Goal: Task Accomplishment & Management: Contribute content

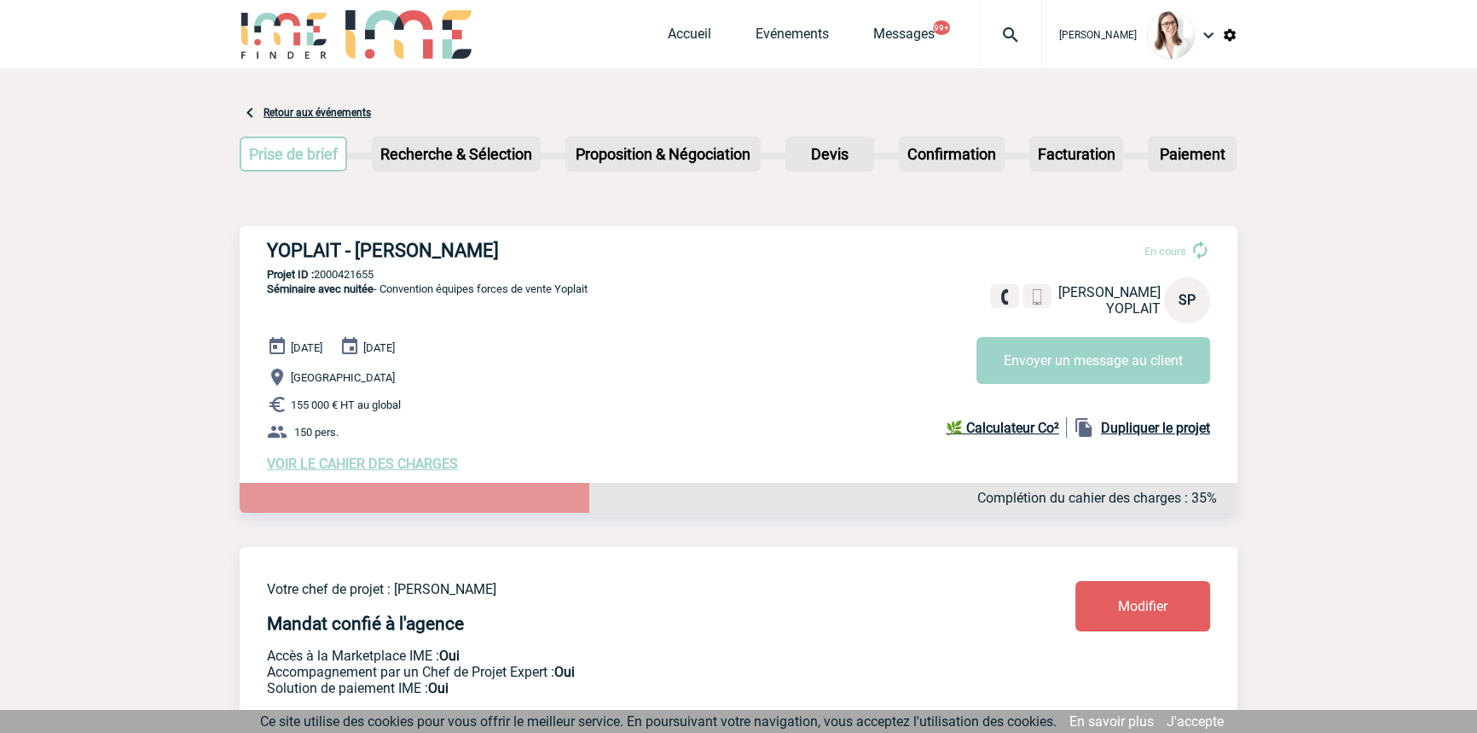
click at [981, 39] on img at bounding box center [1010, 35] width 61 height 20
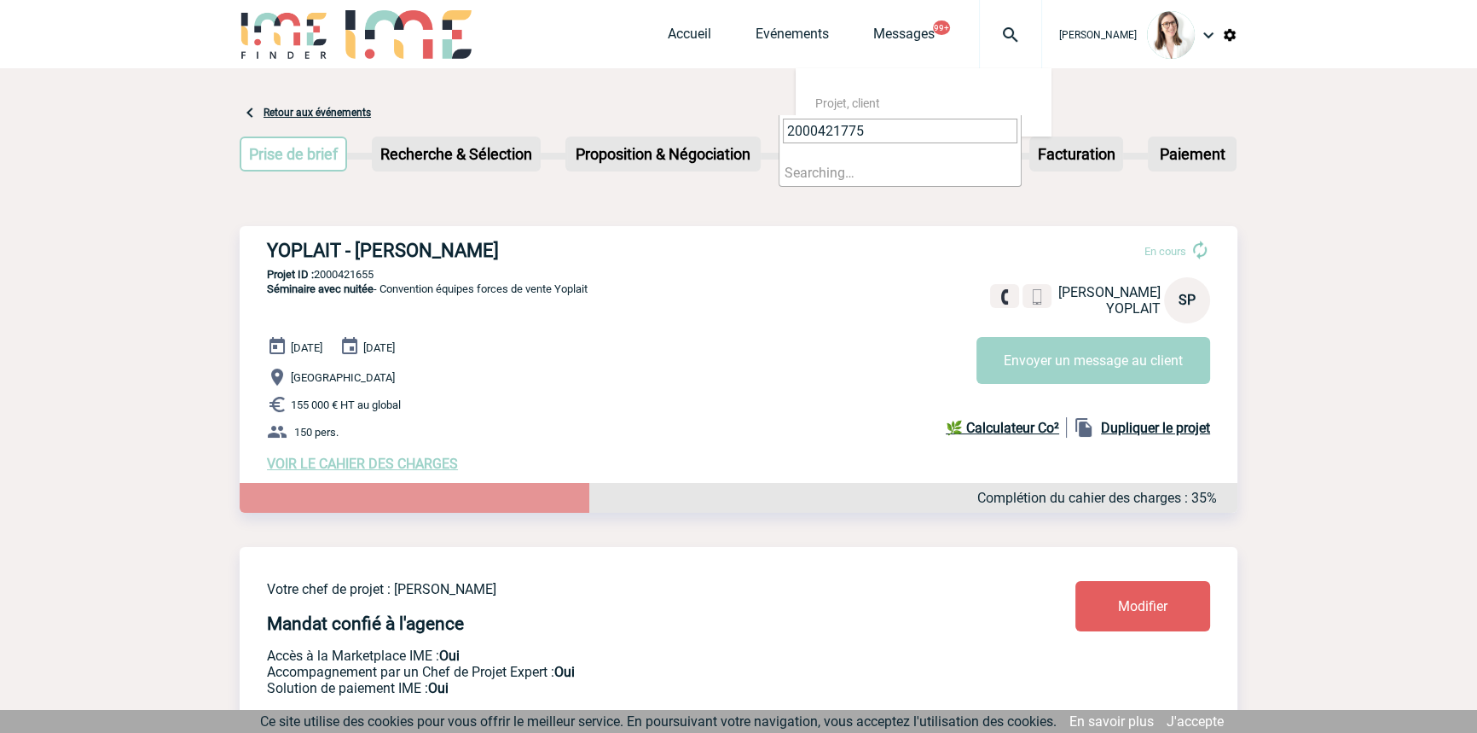
type input "2000421775"
select select "21276"
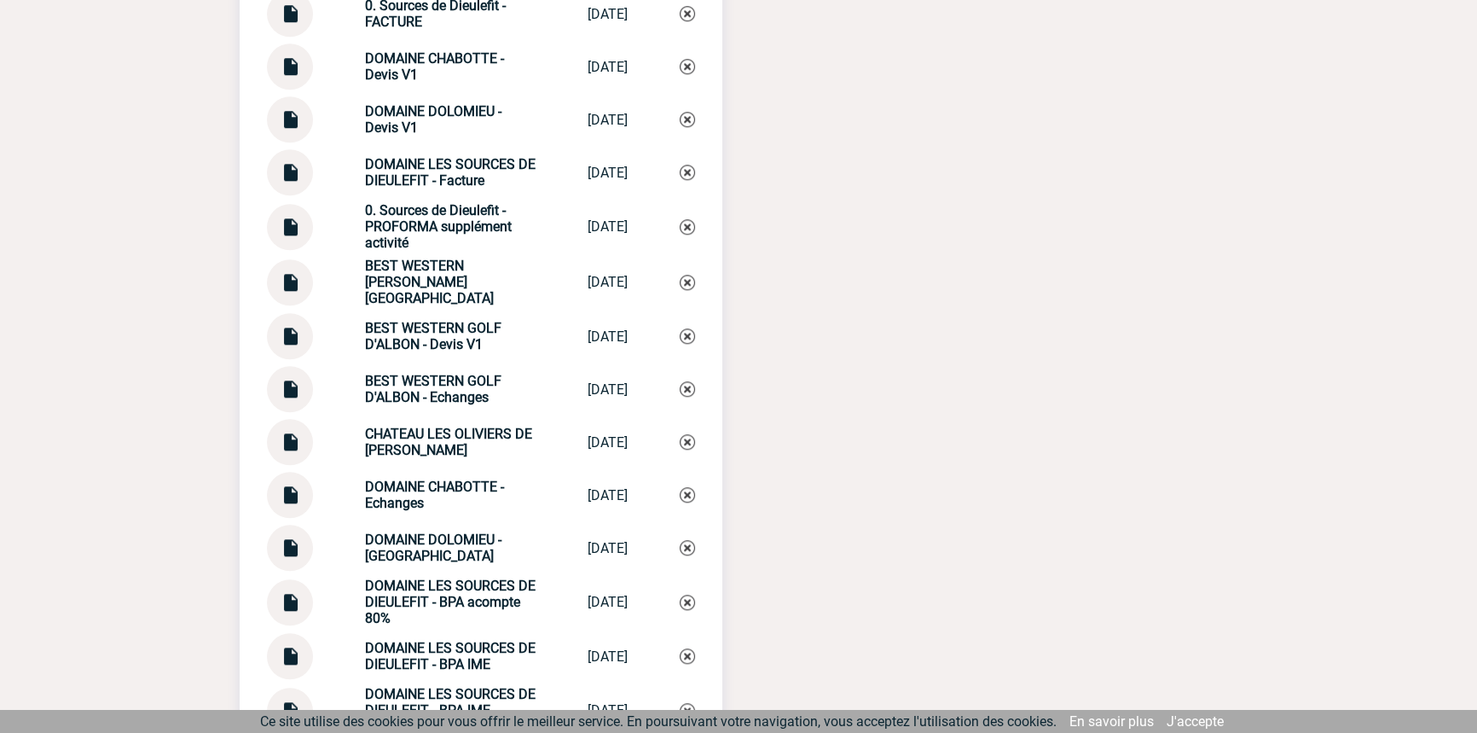
scroll to position [2068, 0]
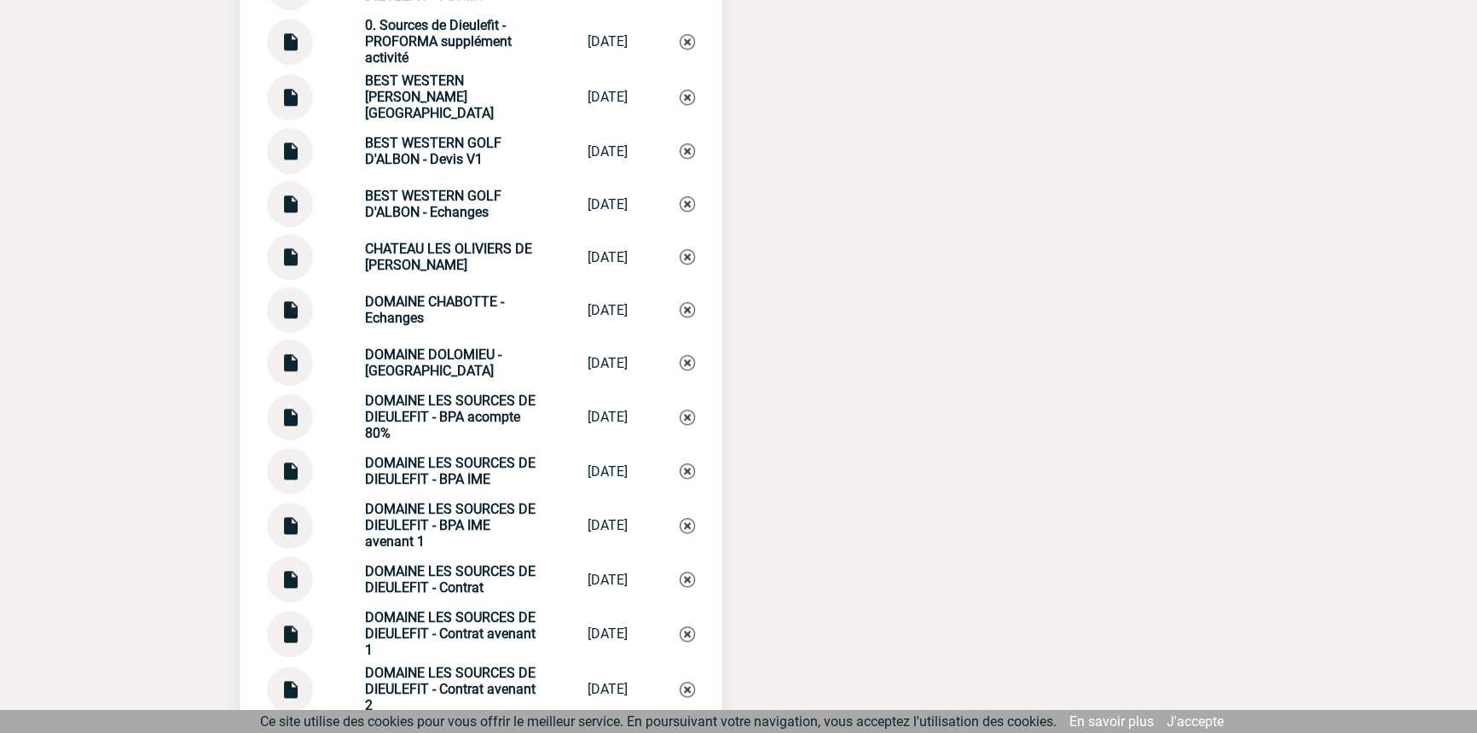
click at [295, 529] on img at bounding box center [290, 518] width 22 height 33
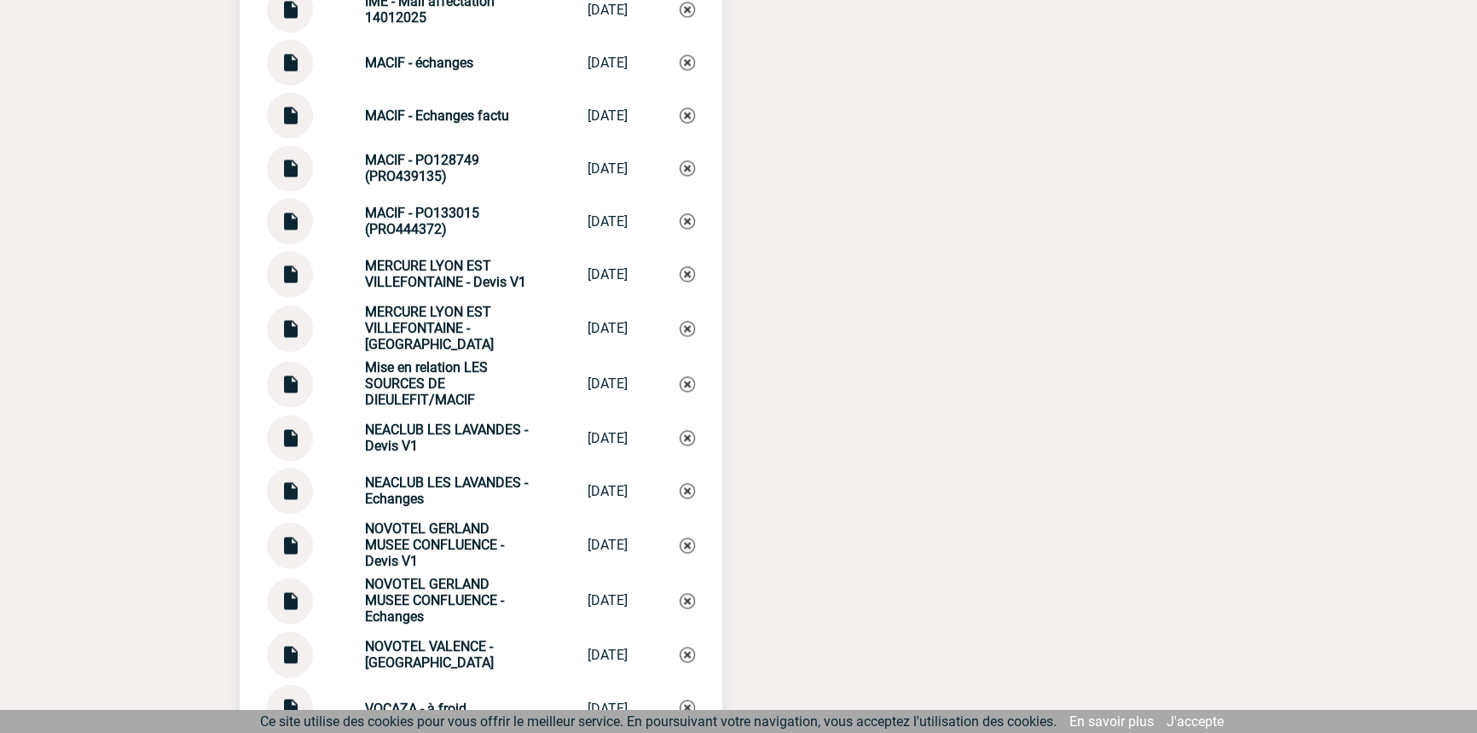
scroll to position [3337, 0]
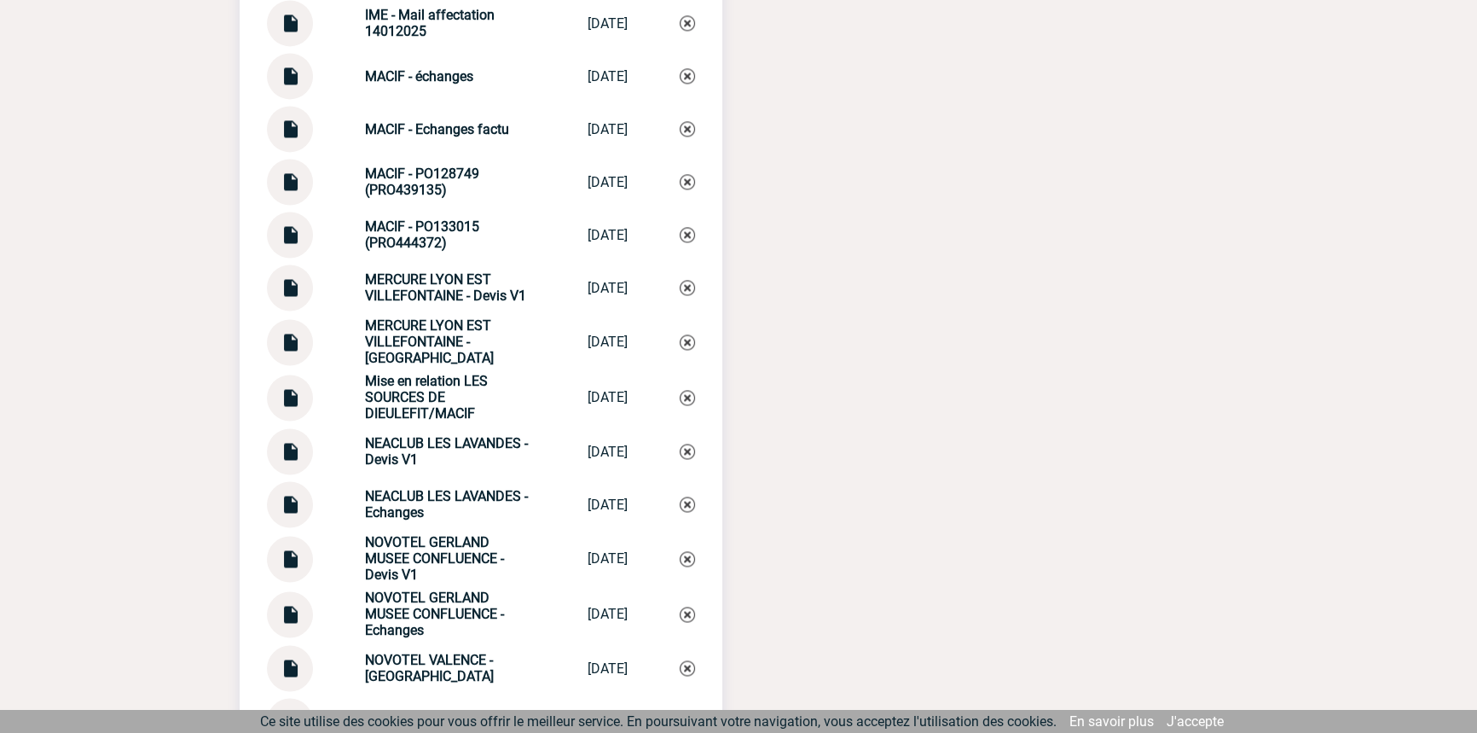
click at [290, 402] on img at bounding box center [290, 390] width 22 height 33
click at [298, 139] on img at bounding box center [290, 122] width 22 height 33
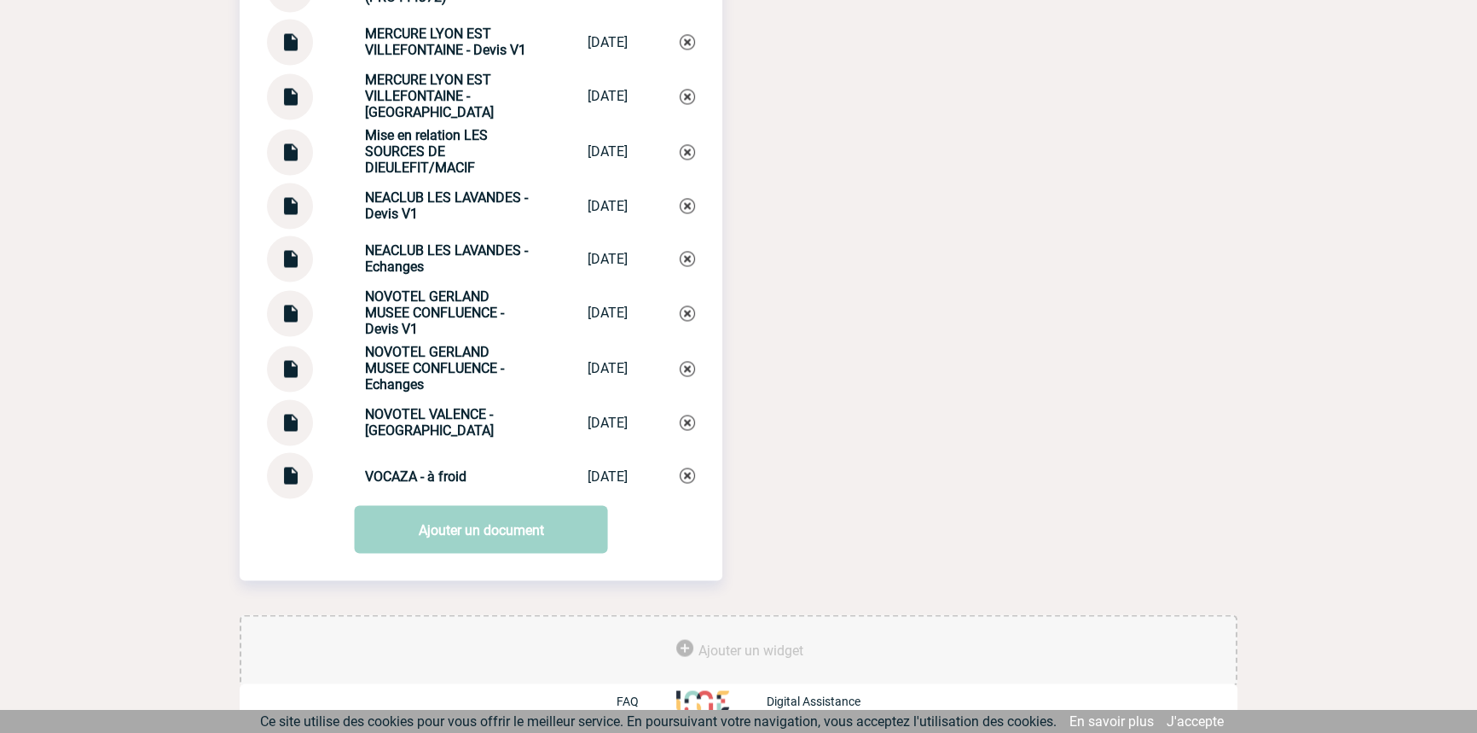
scroll to position [3595, 0]
click at [288, 473] on img at bounding box center [290, 467] width 22 height 33
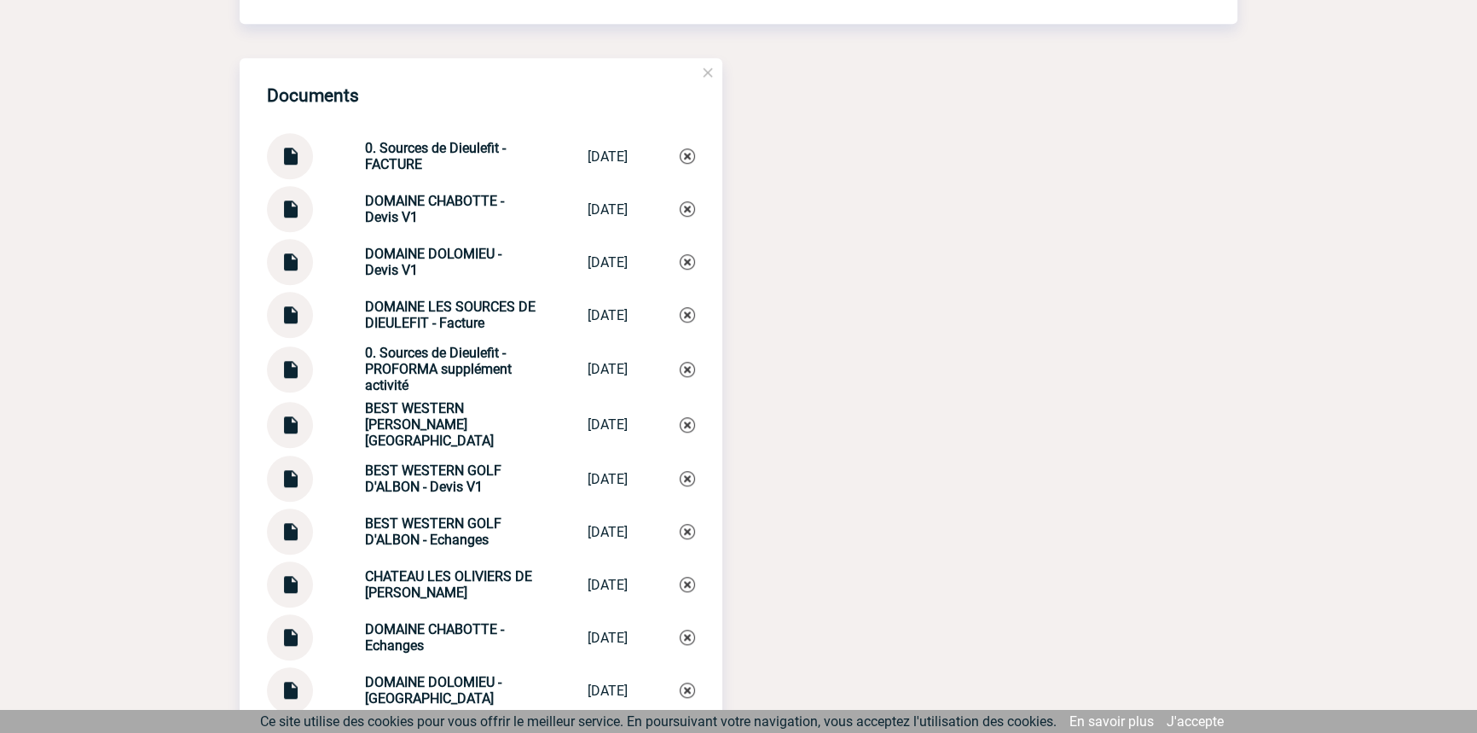
scroll to position [1786, 0]
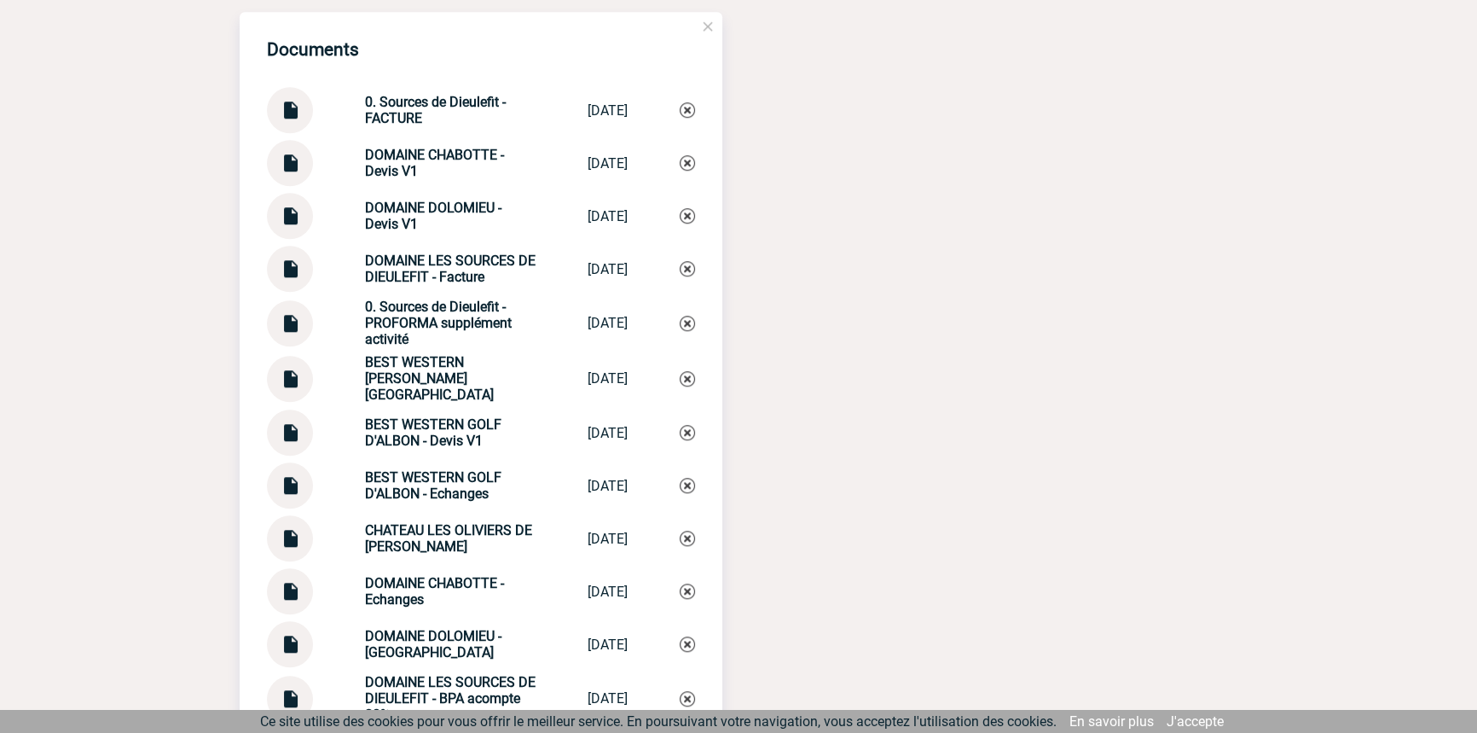
click at [426, 126] on div "0. Sources de Dieulefit - FACTURE" at bounding box center [450, 110] width 171 height 32
click at [426, 125] on div "0. Sources de Dieulefit - FACTURE" at bounding box center [450, 110] width 171 height 32
click at [426, 120] on div "0. Sources de Dieulefit - FACTURE" at bounding box center [450, 110] width 171 height 32
click at [426, 119] on strong "0. Sources de Dieulefit - FACTURE" at bounding box center [435, 110] width 141 height 32
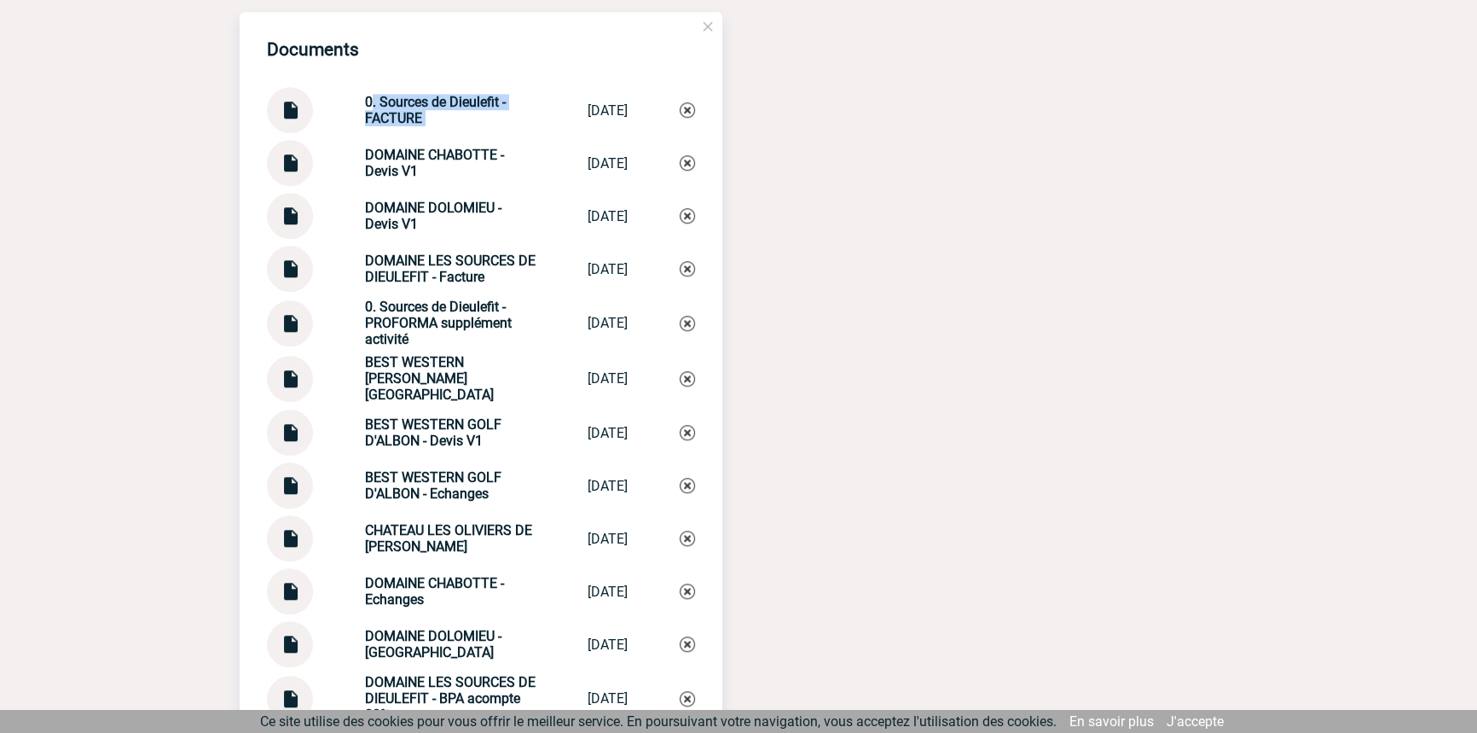
click at [426, 120] on strong "0. Sources de Dieulefit - FACTURE" at bounding box center [435, 110] width 141 height 32
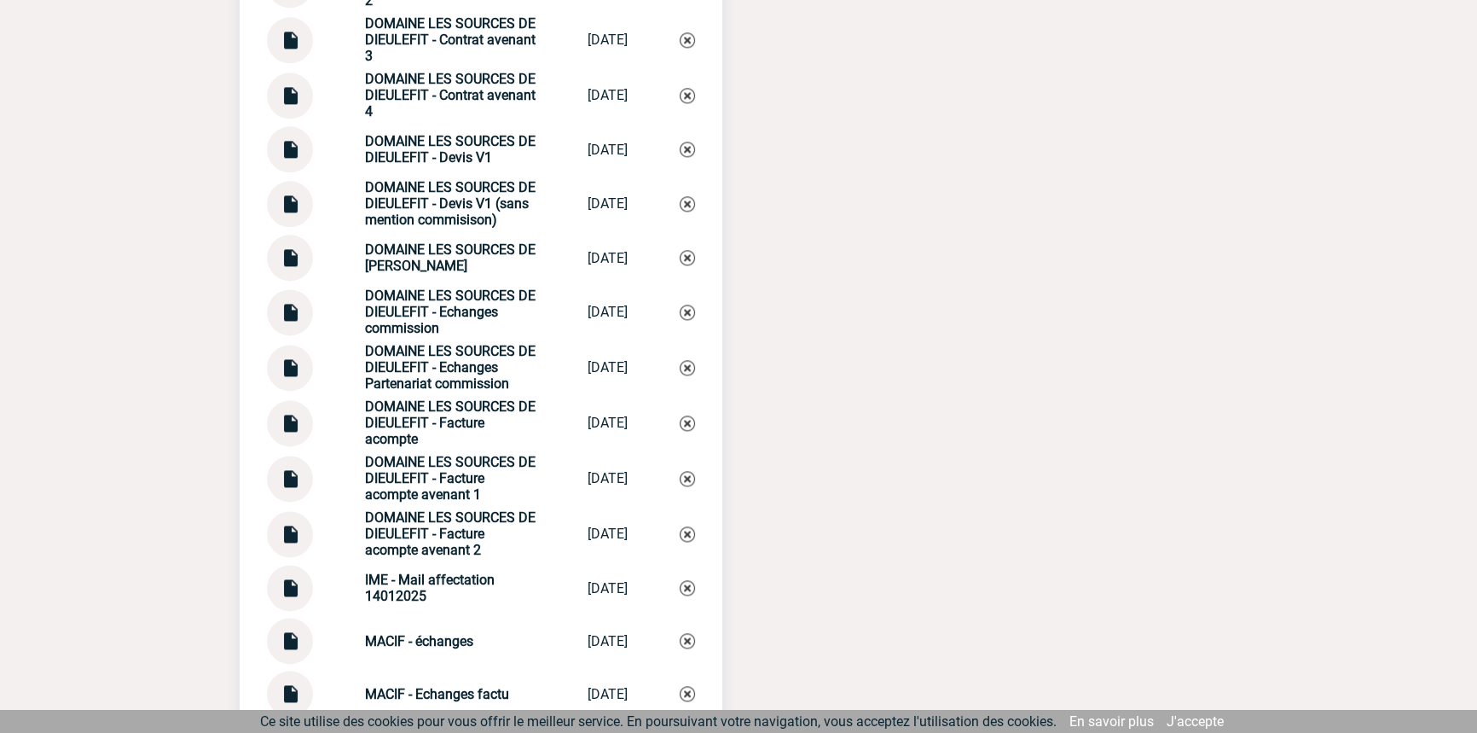
scroll to position [3595, 0]
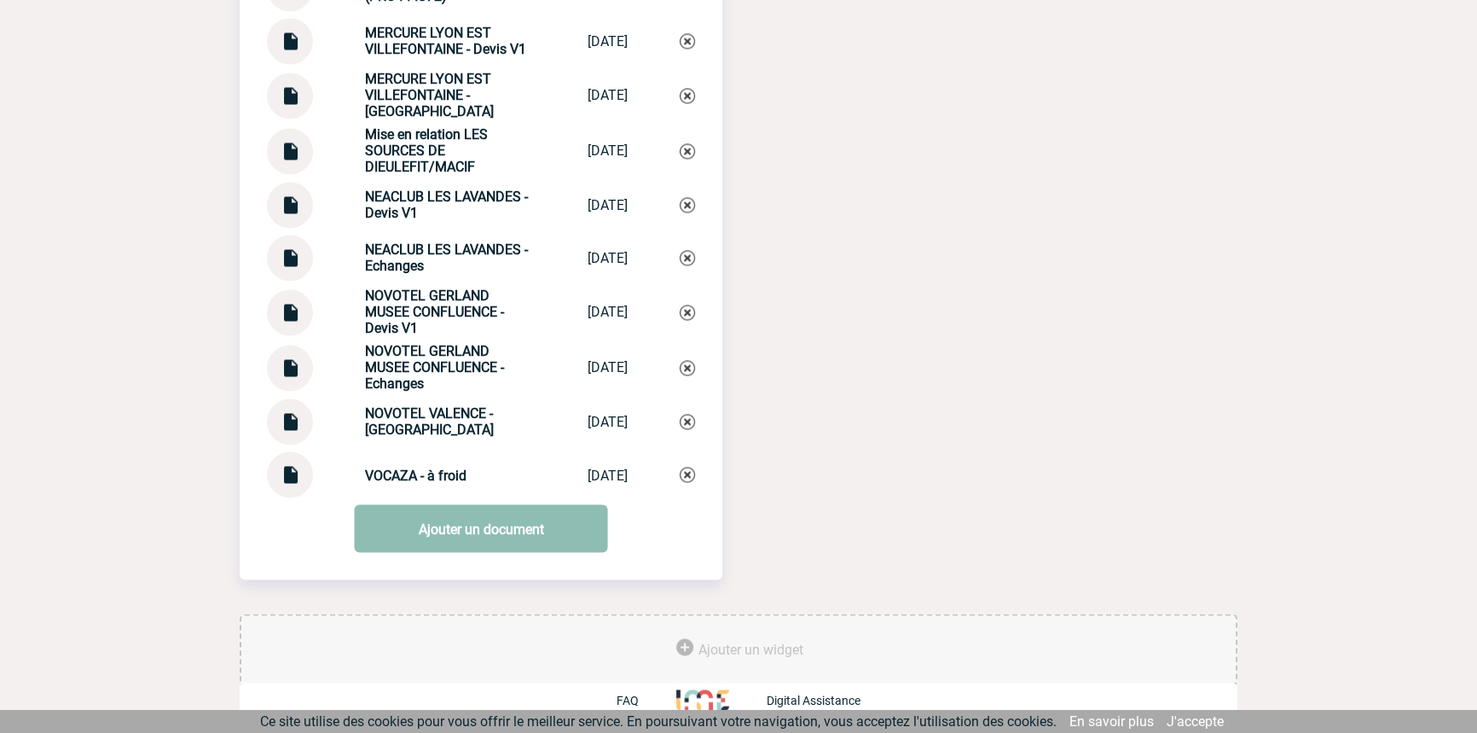
click at [485, 517] on link "Ajouter un document" at bounding box center [481, 528] width 253 height 48
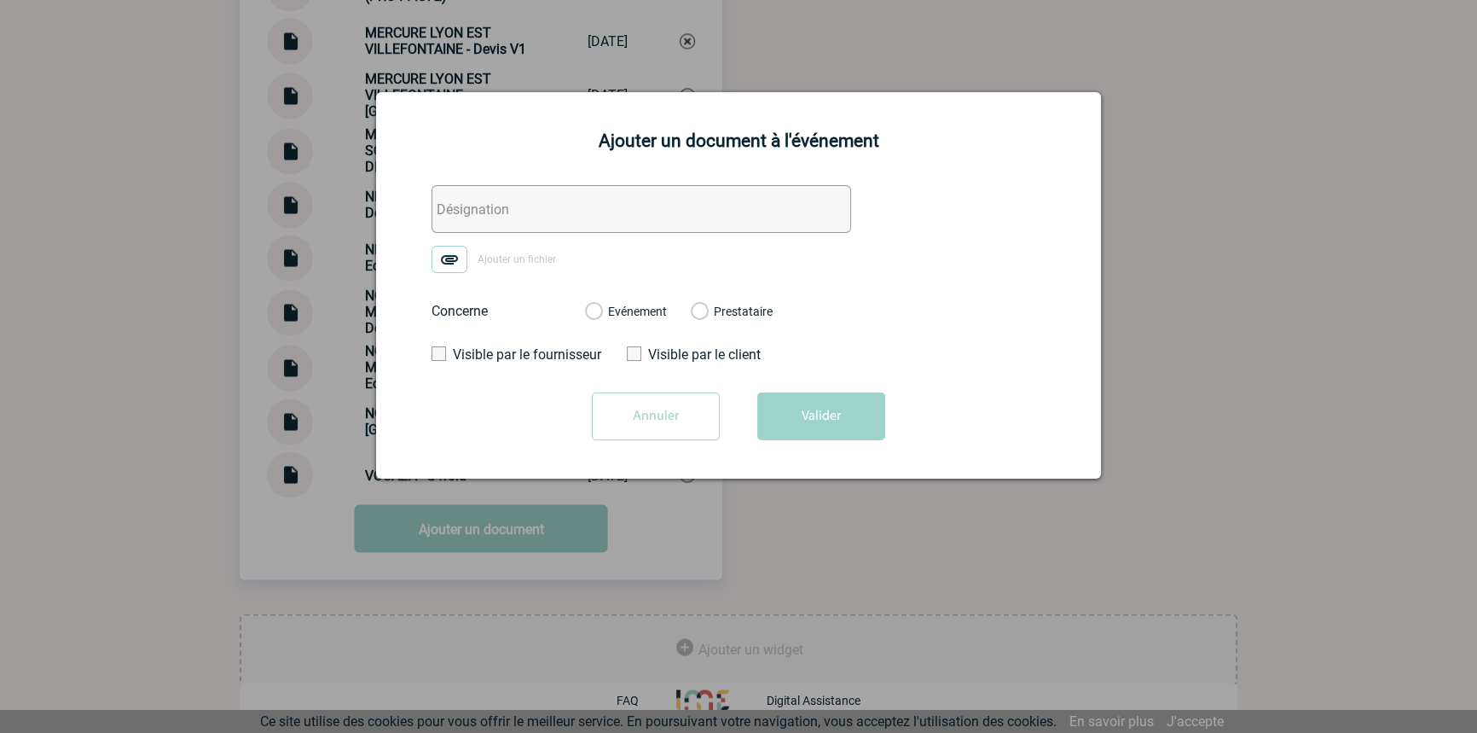
click at [529, 211] on input "text" at bounding box center [642, 209] width 420 height 48
paste input "0. Sources de Dieulefit - FACTURE"
type input "0. Sources de Dieulefit - FACTURE V1"
click at [461, 252] on img at bounding box center [450, 259] width 36 height 27
click at [0, 0] on input "Ajouter un fichier" at bounding box center [0, 0] width 0 height 0
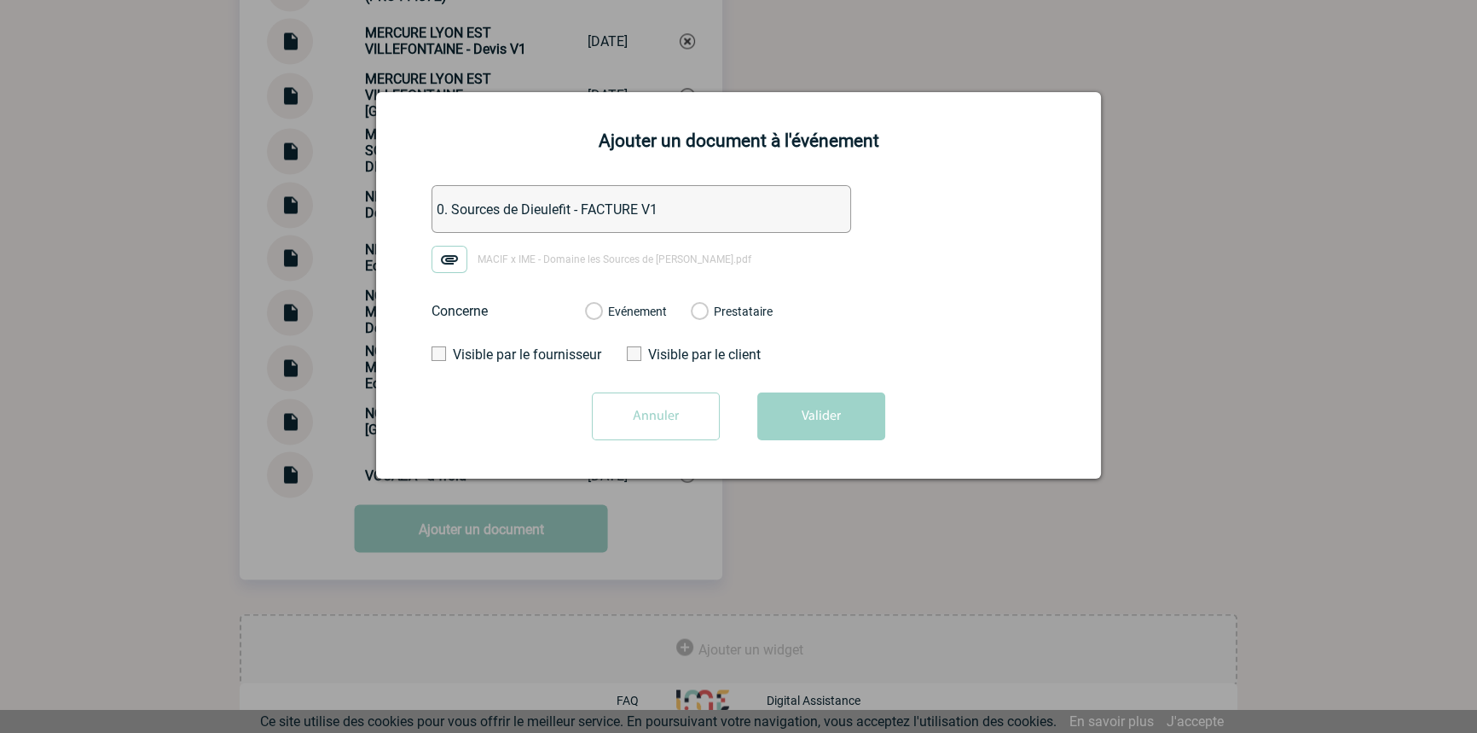
click at [601, 308] on label "Evénement" at bounding box center [593, 312] width 16 height 15
click at [0, 0] on input "Evénement" at bounding box center [0, 0] width 0 height 0
click at [850, 440] on button "Valider" at bounding box center [821, 416] width 128 height 48
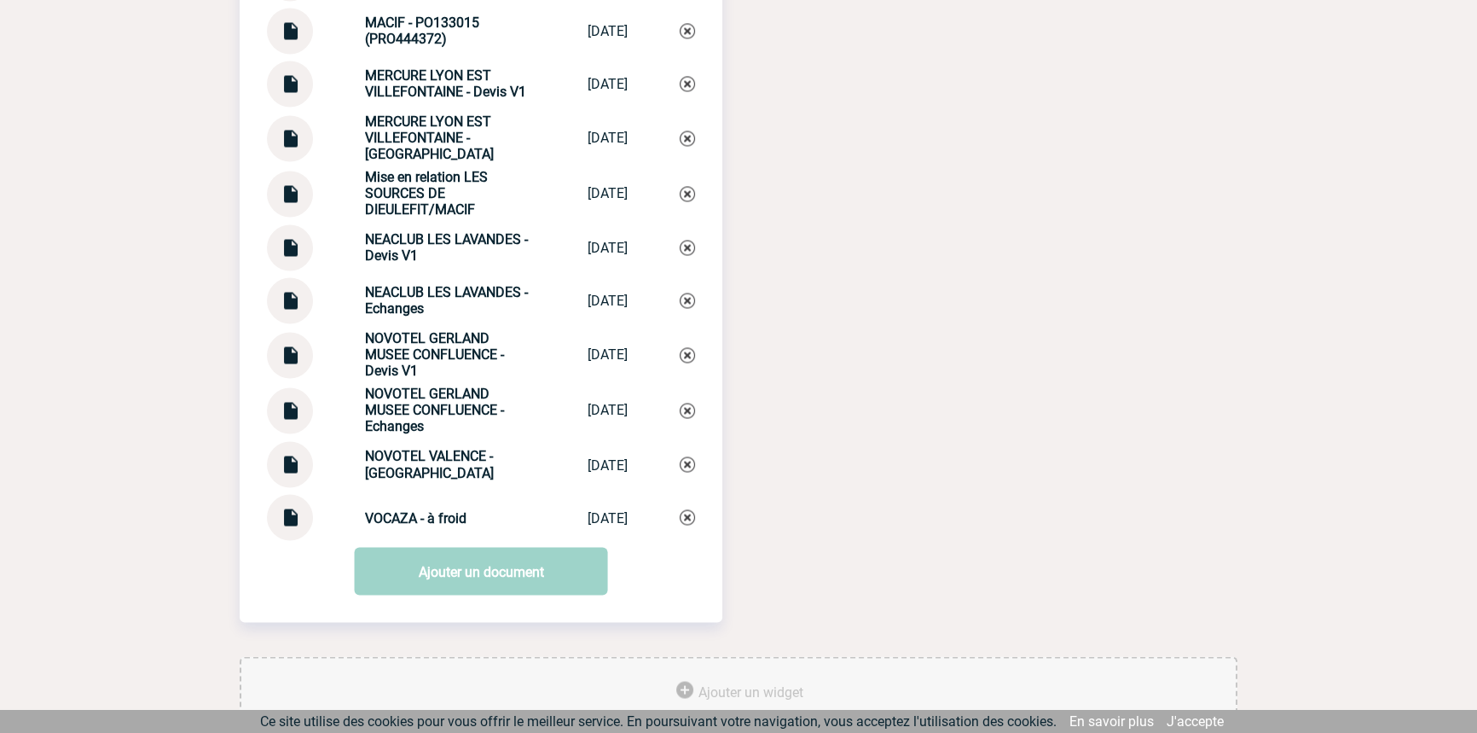
scroll to position [3648, 0]
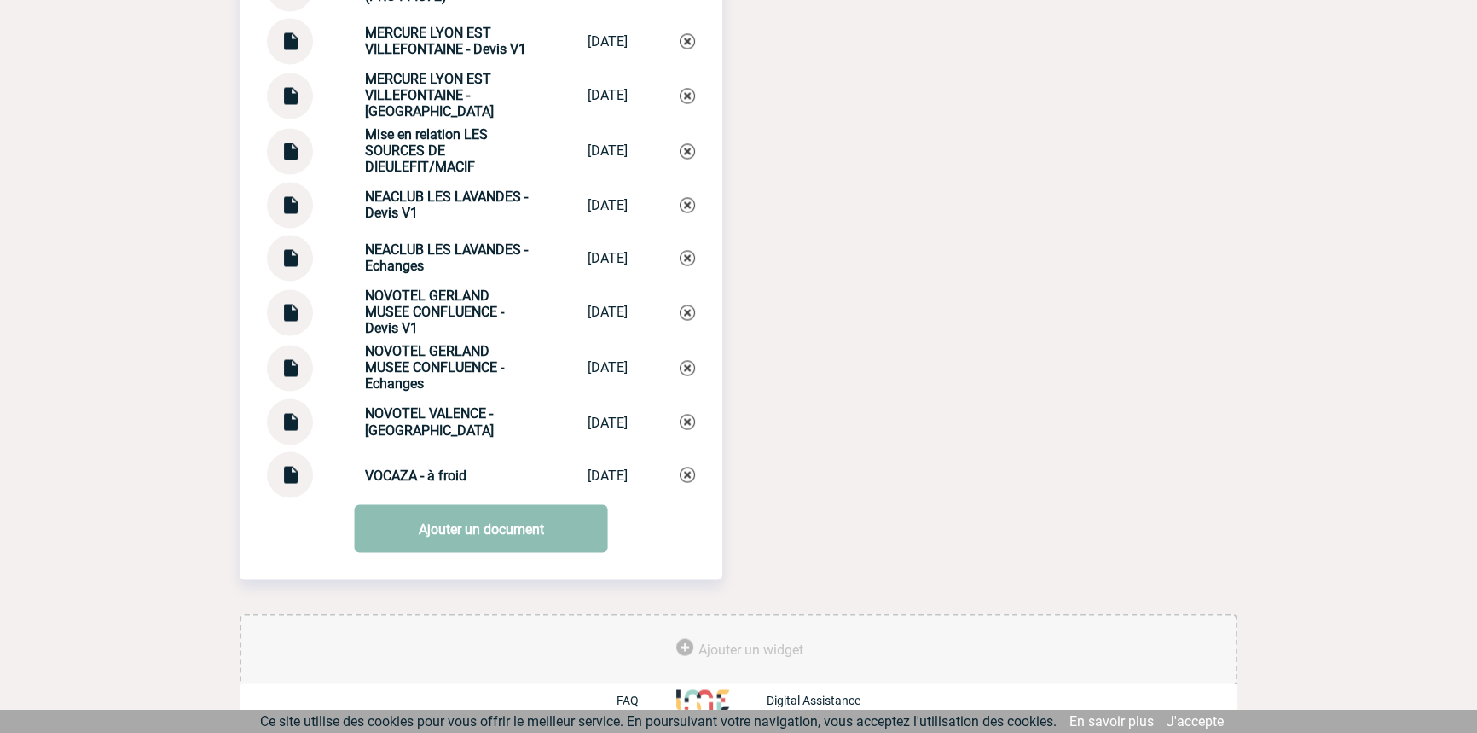
click at [485, 515] on link "Ajouter un document" at bounding box center [481, 528] width 253 height 48
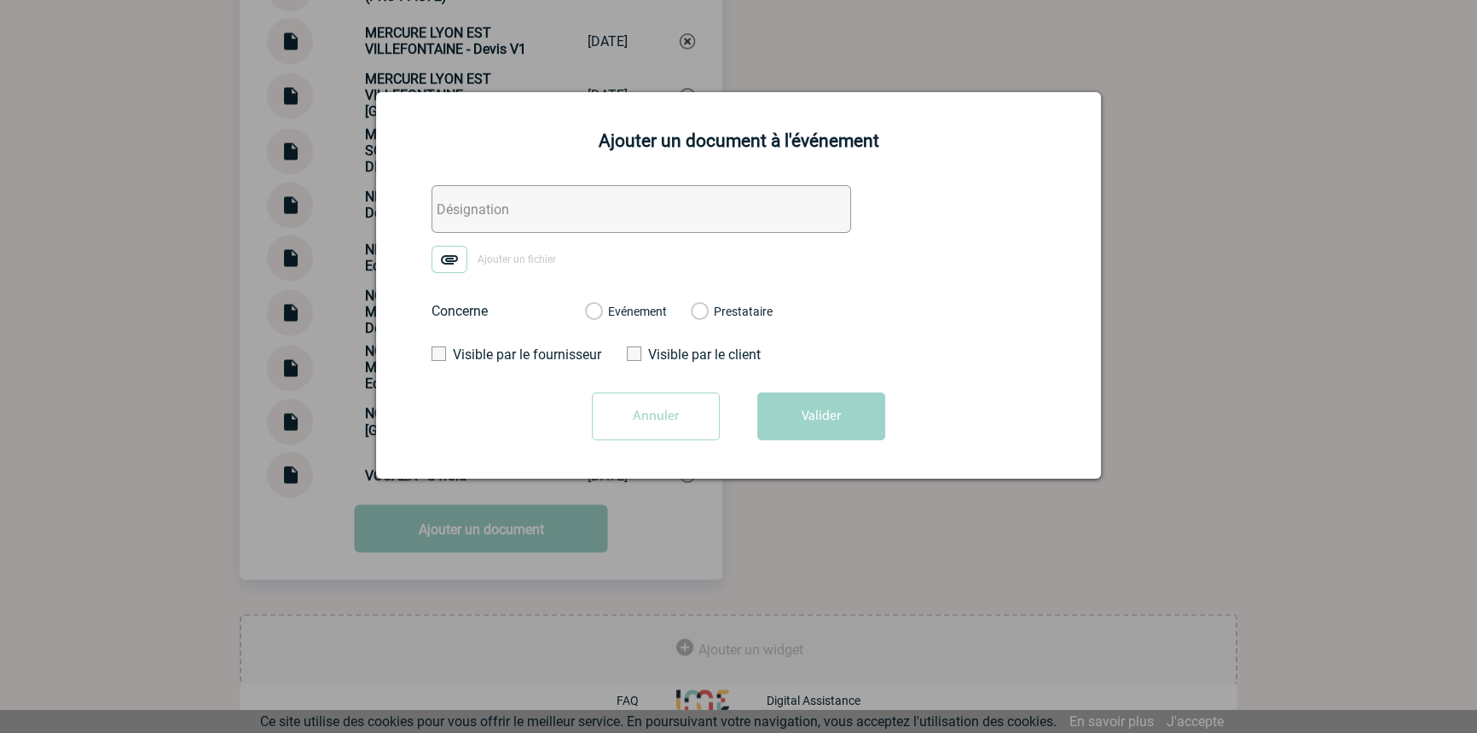
click at [557, 212] on input "text" at bounding box center [642, 209] width 420 height 48
type input "Sources de [PERSON_NAME] factu"
click at [458, 263] on img at bounding box center [450, 259] width 36 height 27
click at [0, 0] on input "Ajouter un fichier" at bounding box center [0, 0] width 0 height 0
click at [647, 320] on div "Evénement" at bounding box center [626, 311] width 82 height 17
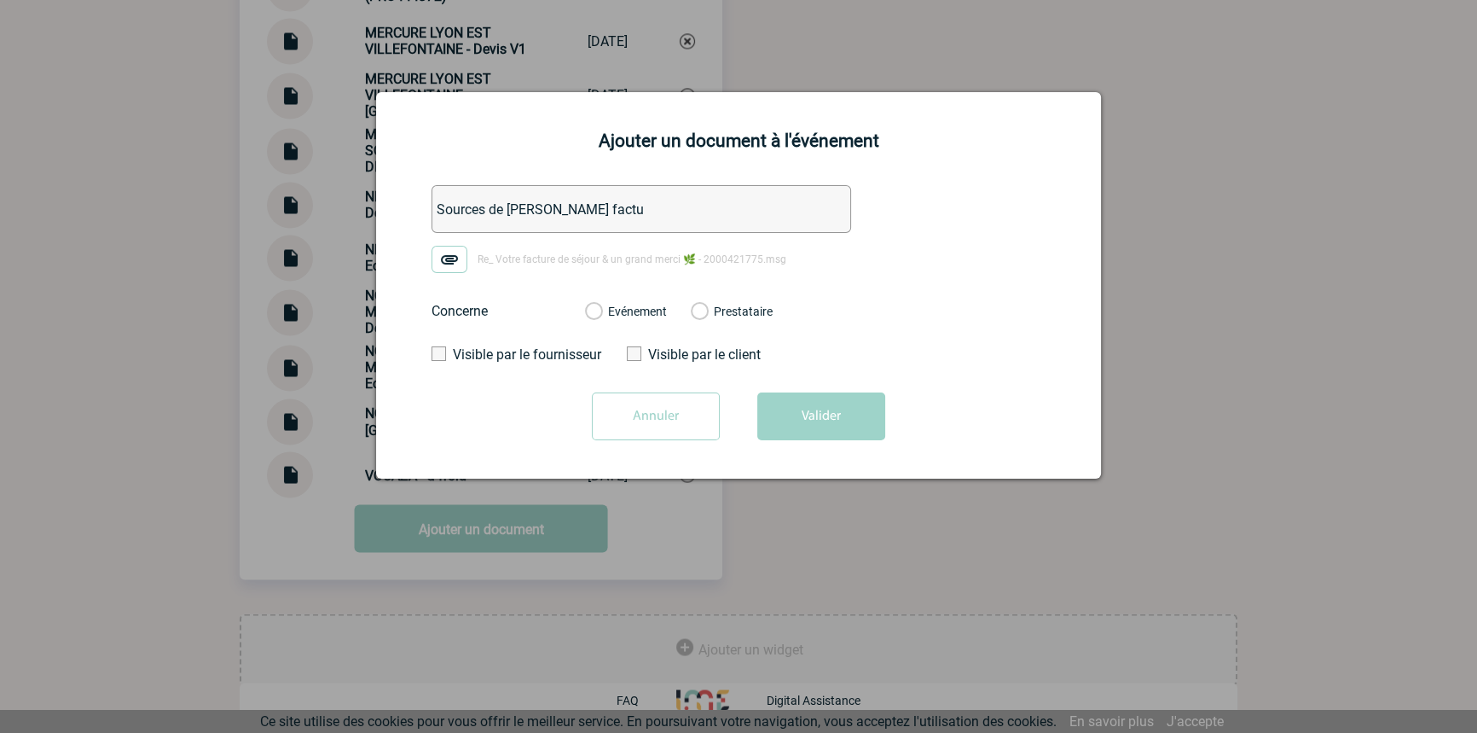
click at [601, 305] on label "Evénement" at bounding box center [593, 312] width 16 height 15
click at [0, 0] on input "Evénement" at bounding box center [0, 0] width 0 height 0
click at [784, 405] on button "Valider" at bounding box center [821, 416] width 128 height 48
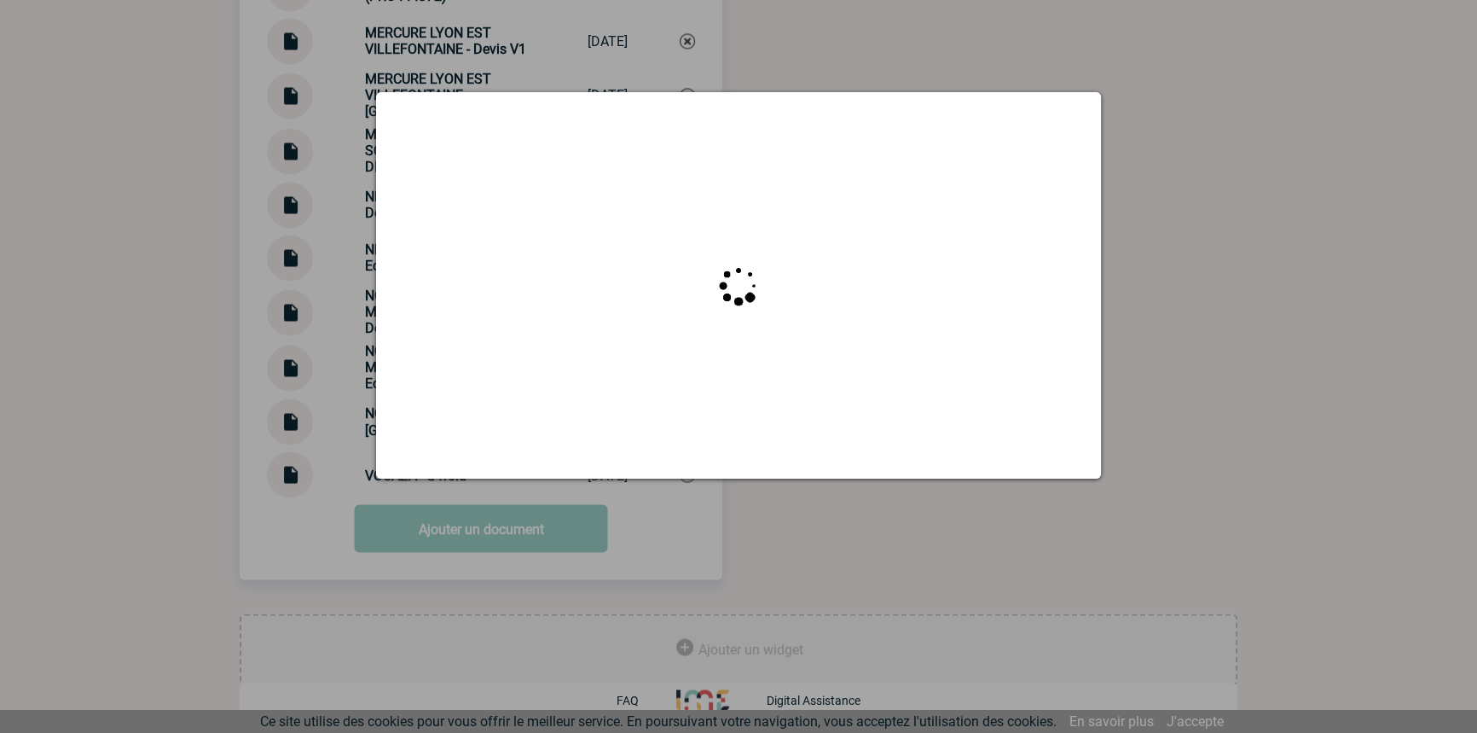
click at [43, 259] on div at bounding box center [738, 366] width 1477 height 733
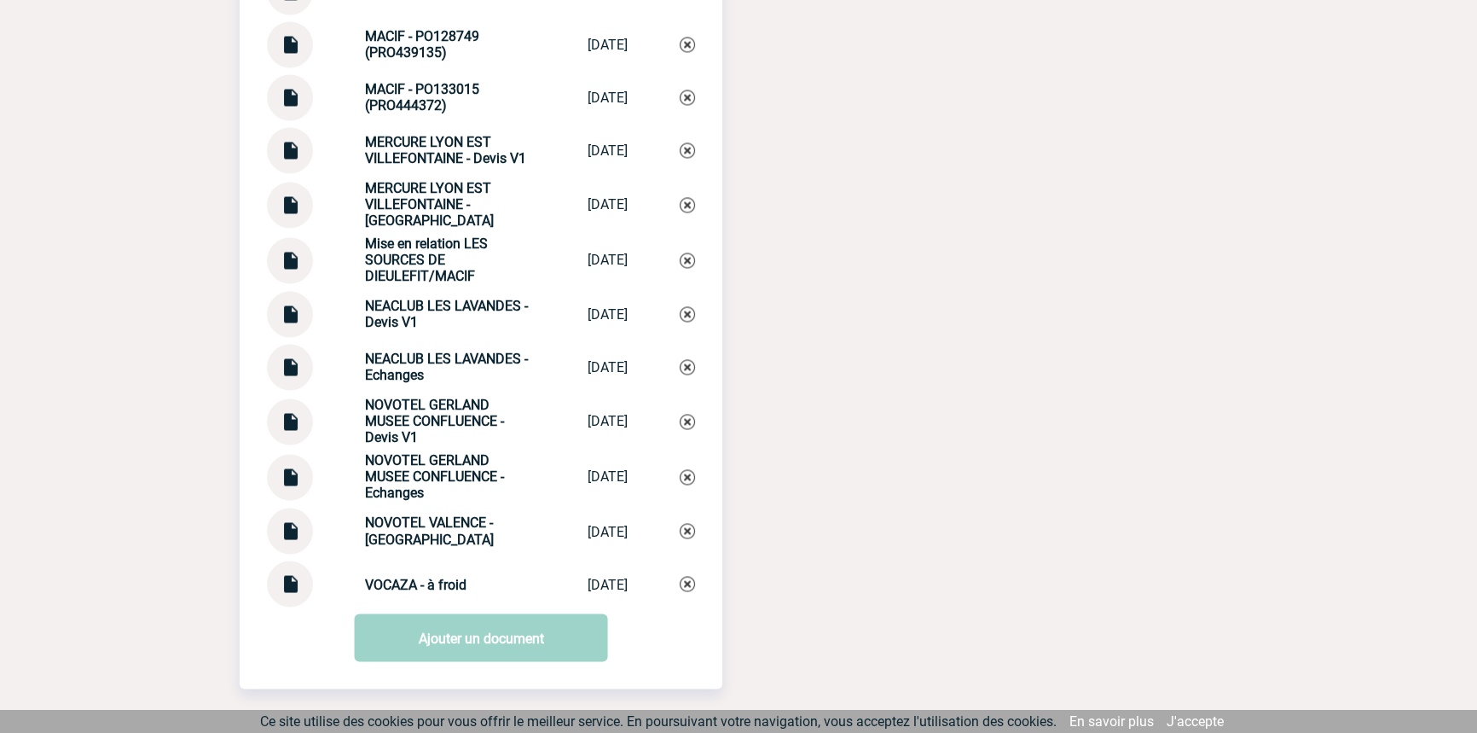
scroll to position [3390, 0]
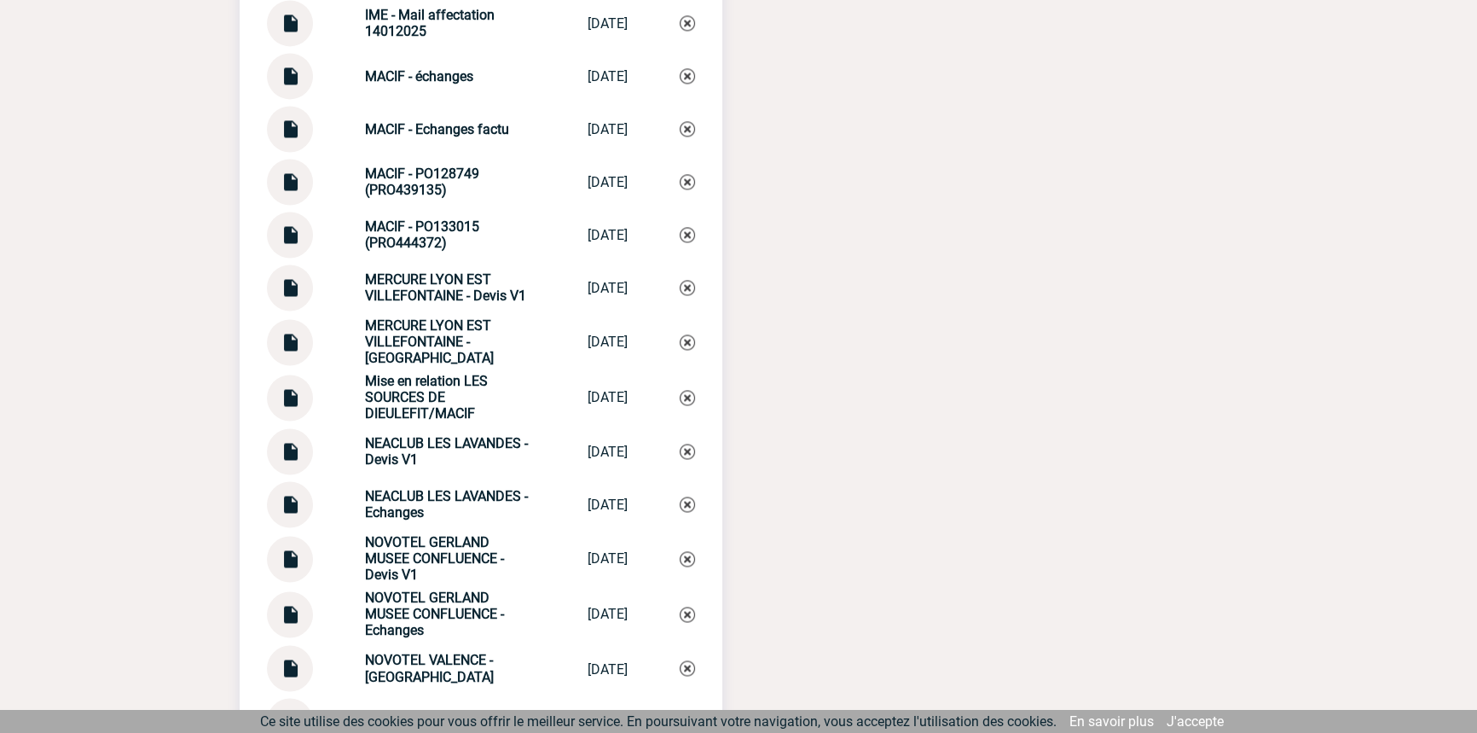
click at [293, 130] on img at bounding box center [290, 122] width 22 height 33
